Goal: Task Accomplishment & Management: Manage account settings

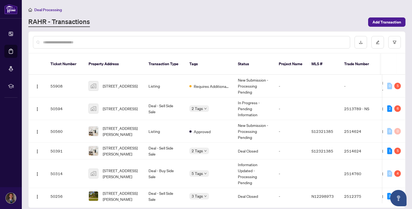
scroll to position [349, 0]
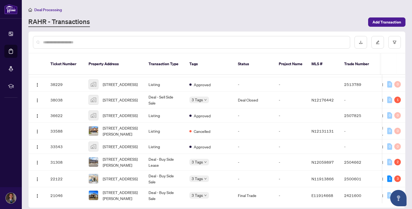
click at [192, 9] on div "Deal Processing" at bounding box center [217, 10] width 378 height 6
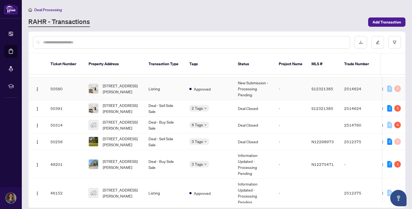
scroll to position [42, 0]
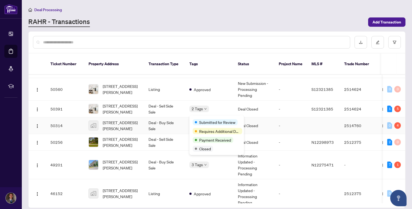
click at [201, 120] on span "Submitted for Review" at bounding box center [217, 122] width 36 height 6
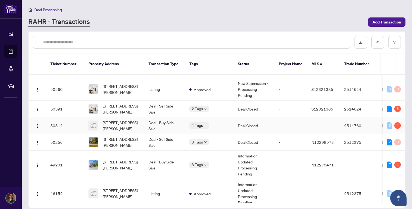
click at [175, 121] on td "Deal - Buy Side Sale" at bounding box center [164, 125] width 41 height 17
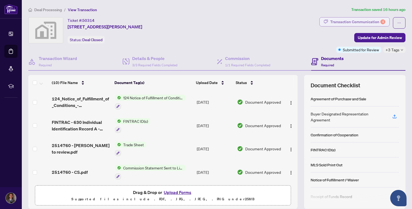
click at [348, 17] on div "Transaction Communication 4" at bounding box center [358, 21] width 55 height 9
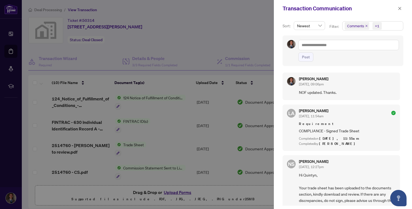
click at [250, 48] on div at bounding box center [206, 104] width 412 height 209
click at [249, 45] on div at bounding box center [206, 104] width 412 height 209
click at [399, 10] on icon "close" at bounding box center [400, 9] width 4 height 4
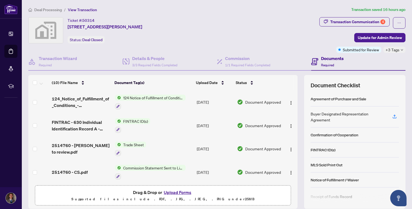
click at [398, 49] on span "+3 Tags" at bounding box center [393, 50] width 14 height 6
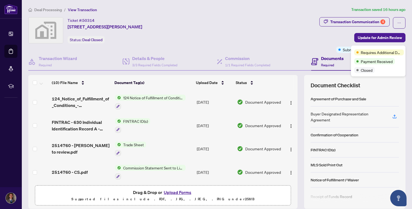
click at [249, 133] on td "Document Approved" at bounding box center [259, 125] width 49 height 23
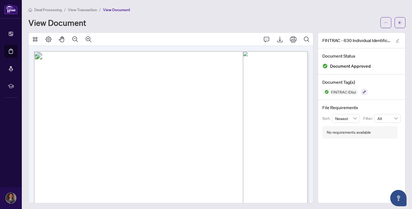
click at [84, 10] on span "View Transaction" at bounding box center [82, 9] width 29 height 5
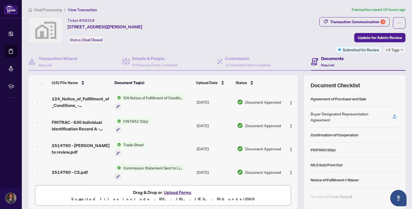
click at [396, 50] on span "+3 Tags" at bounding box center [393, 50] width 14 height 6
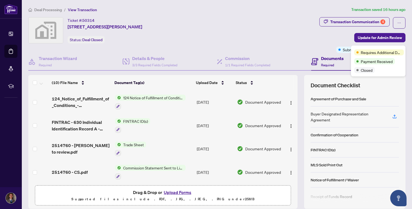
click at [286, 48] on div "Ticket #: 50314 1056 On Bogart Circle, Newmarket, ON, Canada Status: Deal Closed" at bounding box center [172, 35] width 291 height 36
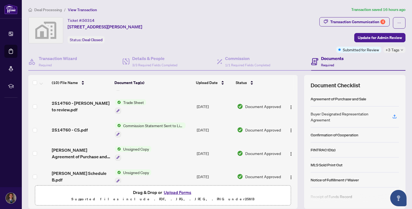
scroll to position [141, 0]
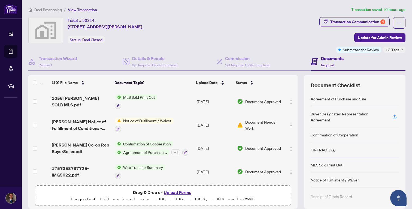
click at [172, 122] on div "Notice of Fulfillment / Waiver" at bounding box center [144, 125] width 59 height 15
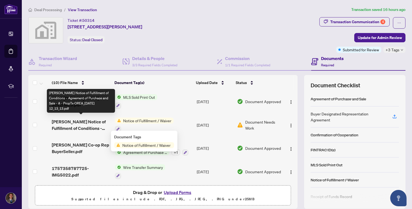
click at [104, 123] on span "Bogart Notice of Fulfillment of Conditions - Agreement of Purchase and Sale - A…" at bounding box center [81, 124] width 59 height 13
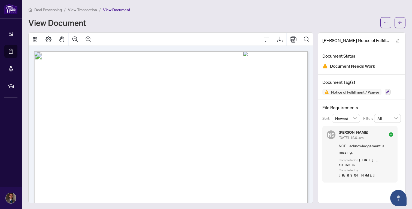
click at [87, 7] on li "View Transaction" at bounding box center [82, 10] width 29 height 6
click at [89, 11] on span "View Transaction" at bounding box center [82, 9] width 29 height 5
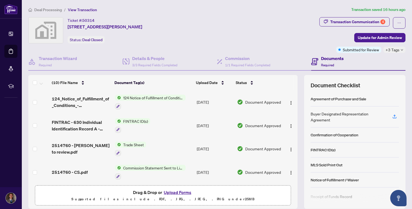
click at [170, 101] on div "124 Notice of Fulfillment of Condition(s) - Agreement of Purchase and Sale" at bounding box center [150, 102] width 71 height 15
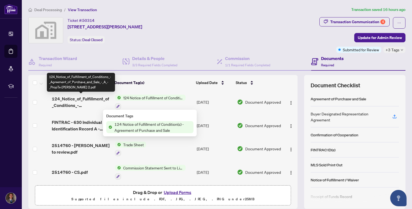
click at [88, 97] on span "124_Notice_of_Fulfillment_of_Conditions_-_Agreement_of_Purchase_and_Sale_-_A_-_…" at bounding box center [81, 101] width 59 height 13
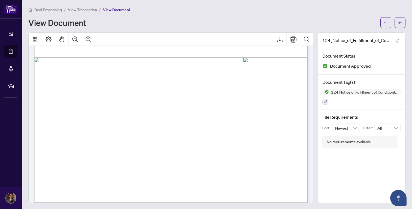
scroll to position [208, 0]
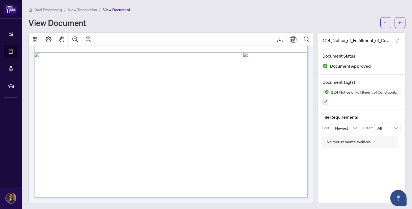
click at [94, 9] on span "View Transaction" at bounding box center [82, 9] width 29 height 5
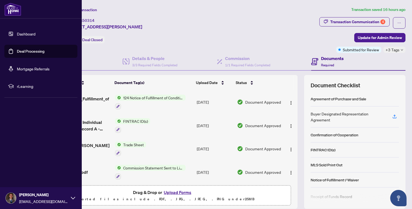
click at [17, 51] on link "Deal Processing" at bounding box center [31, 51] width 28 height 5
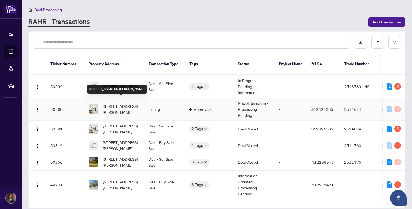
scroll to position [23, 0]
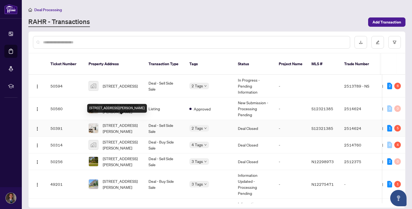
click at [137, 122] on span "[STREET_ADDRESS][PERSON_NAME]" at bounding box center [121, 128] width 37 height 12
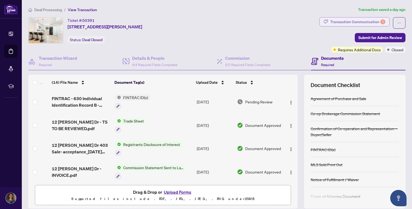
click at [345, 26] on div "Transaction Communication 5" at bounding box center [358, 21] width 55 height 9
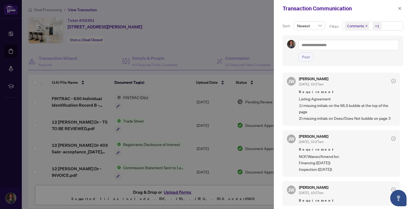
click at [336, 92] on span "Requirement" at bounding box center [347, 91] width 97 height 5
click at [256, 43] on div at bounding box center [206, 104] width 412 height 209
click at [399, 7] on icon "close" at bounding box center [400, 9] width 4 height 4
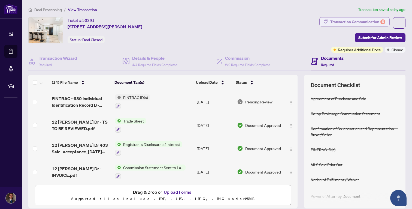
click at [353, 22] on div "Transaction Communication 5" at bounding box center [358, 21] width 55 height 9
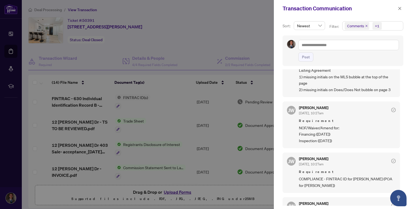
scroll to position [29, 0]
click at [243, 42] on div at bounding box center [206, 104] width 412 height 209
click at [397, 8] on button "button" at bounding box center [400, 8] width 7 height 7
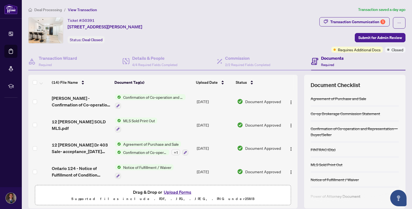
scroll to position [0, 0]
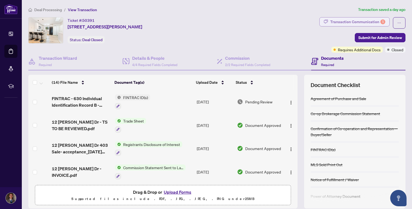
click at [380, 23] on div "Transaction Communication 5" at bounding box center [358, 21] width 55 height 9
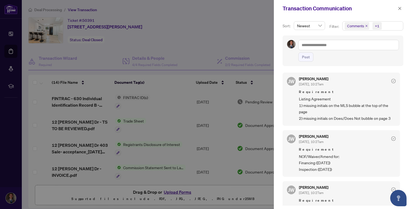
click at [241, 35] on div at bounding box center [206, 104] width 412 height 209
click at [402, 8] on icon "close" at bounding box center [400, 9] width 4 height 4
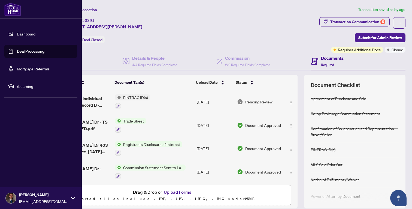
click at [28, 54] on link "Deal Processing" at bounding box center [31, 51] width 28 height 5
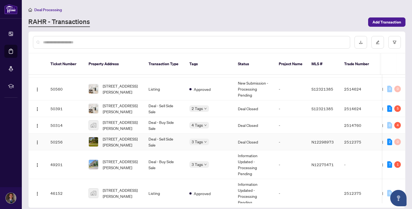
scroll to position [59, 0]
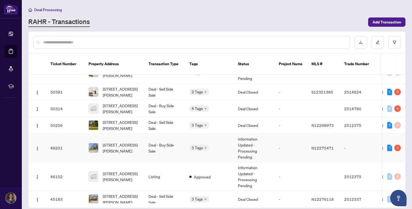
click at [179, 145] on td "Deal - Buy Side Sale" at bounding box center [164, 148] width 41 height 29
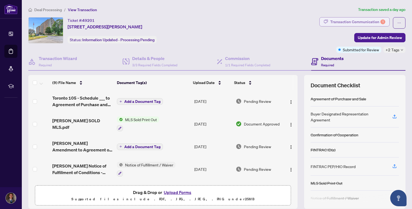
click at [370, 20] on div "Transaction Communication 1" at bounding box center [358, 21] width 55 height 9
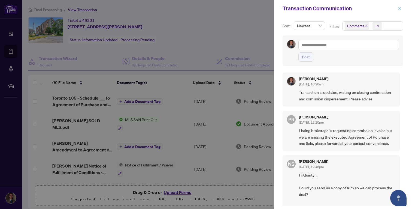
click at [397, 7] on button "button" at bounding box center [400, 8] width 7 height 7
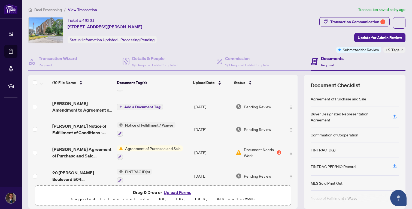
scroll to position [44, 0]
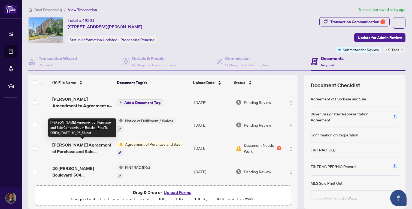
click at [94, 151] on span "William Roe Agreement of Purchase and Sale Condominium Resale - PropTx-OREA_202…" at bounding box center [82, 148] width 61 height 13
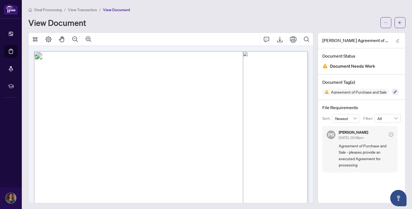
click at [86, 10] on span "View Transaction" at bounding box center [82, 9] width 29 height 5
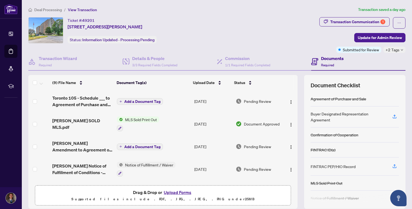
click at [83, 125] on span "William Roe SOLD MLS.pdf" at bounding box center [82, 123] width 61 height 13
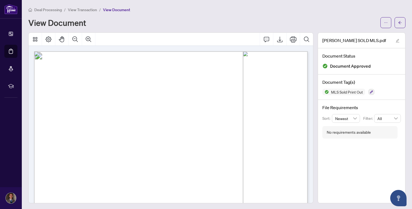
click at [91, 8] on span "View Transaction" at bounding box center [82, 9] width 29 height 5
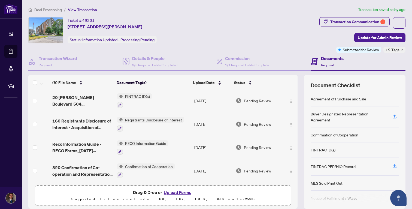
scroll to position [19, 0]
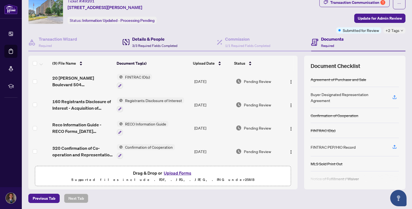
click at [172, 38] on h4 "Details & People" at bounding box center [154, 39] width 45 height 7
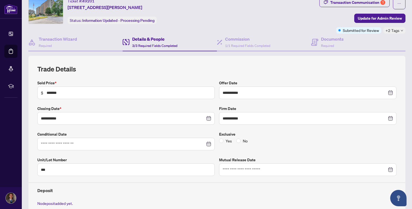
scroll to position [26, 0]
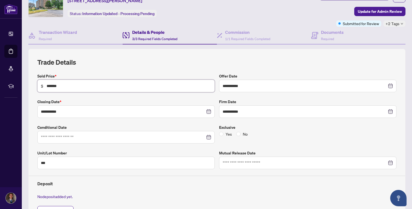
drag, startPoint x: 68, startPoint y: 83, endPoint x: 33, endPoint y: 82, distance: 35.2
click at [33, 82] on div "**********" at bounding box center [217, 140] width 378 height 182
click at [86, 70] on div "**********" at bounding box center [217, 140] width 360 height 164
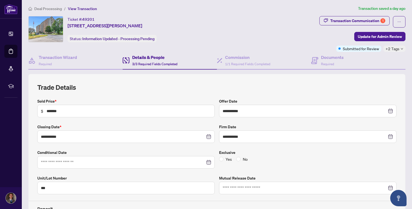
scroll to position [0, 0]
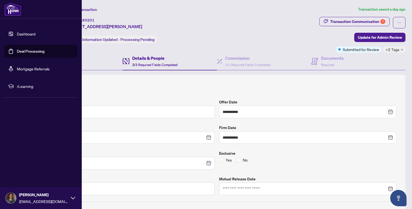
click at [17, 49] on link "Deal Processing" at bounding box center [31, 51] width 28 height 5
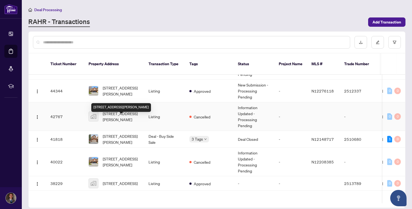
scroll to position [239, 0]
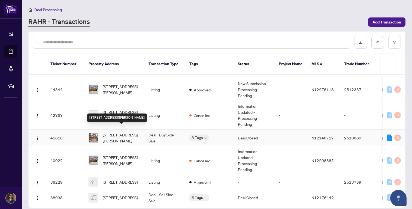
click at [139, 132] on span "[STREET_ADDRESS][PERSON_NAME]" at bounding box center [121, 138] width 37 height 12
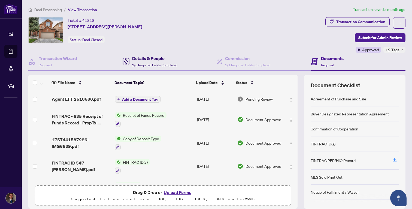
click at [146, 58] on h4 "Details & People" at bounding box center [154, 58] width 45 height 7
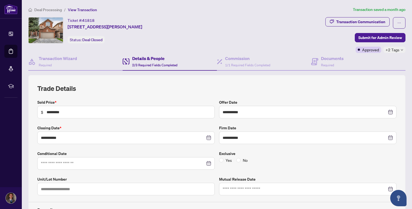
click at [104, 89] on h2 "Trade Details" at bounding box center [217, 88] width 360 height 9
click at [338, 64] on div "Documents Required" at bounding box center [332, 61] width 23 height 13
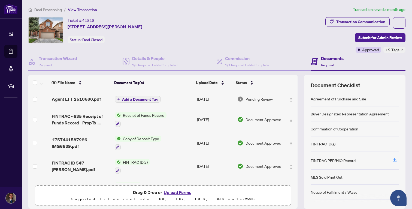
click at [233, 31] on div "Ticket #: 41818 547 Greig Circ, Newmarket, Ontario L3Y 8S6, Canada Status: Deal…" at bounding box center [175, 30] width 295 height 26
